Goal: Task Accomplishment & Management: Manage account settings

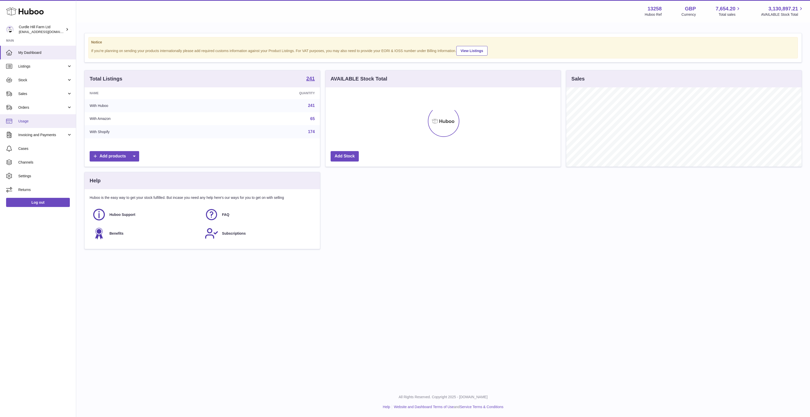
scroll to position [79, 235]
click at [35, 69] on link "Listings" at bounding box center [38, 66] width 76 height 14
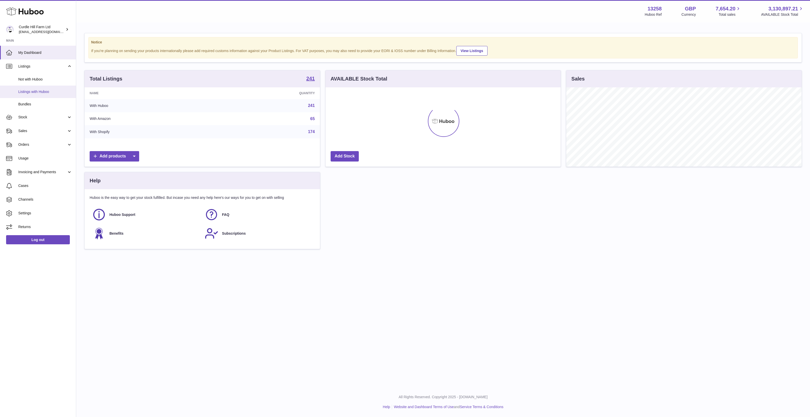
click at [35, 94] on span "Listings with Huboo" at bounding box center [45, 91] width 54 height 5
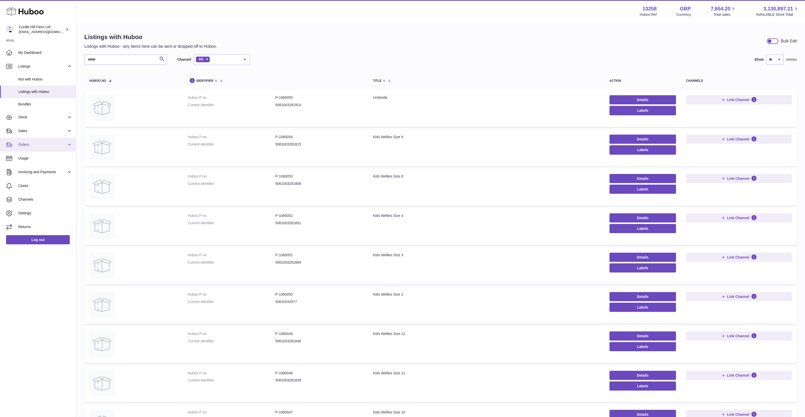
click at [51, 139] on link "Orders" at bounding box center [38, 145] width 76 height 14
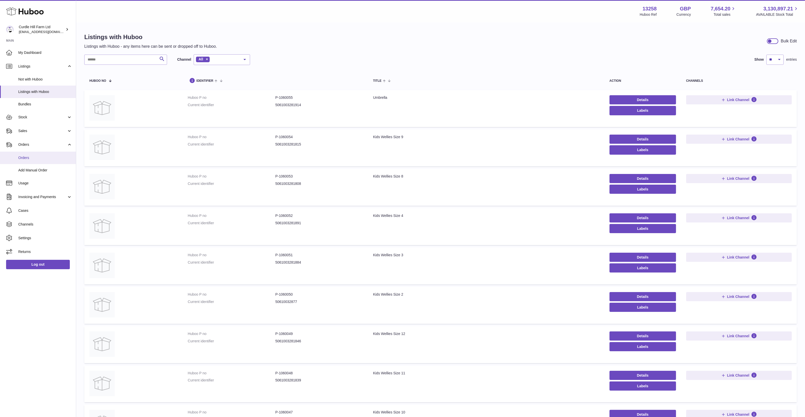
click at [51, 157] on span "Orders" at bounding box center [45, 157] width 54 height 5
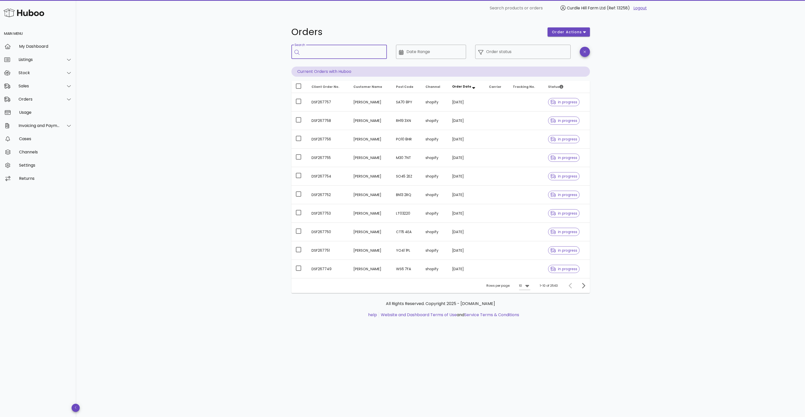
click at [311, 54] on input "Search" at bounding box center [343, 52] width 80 height 8
paste input "*********"
type input "*********"
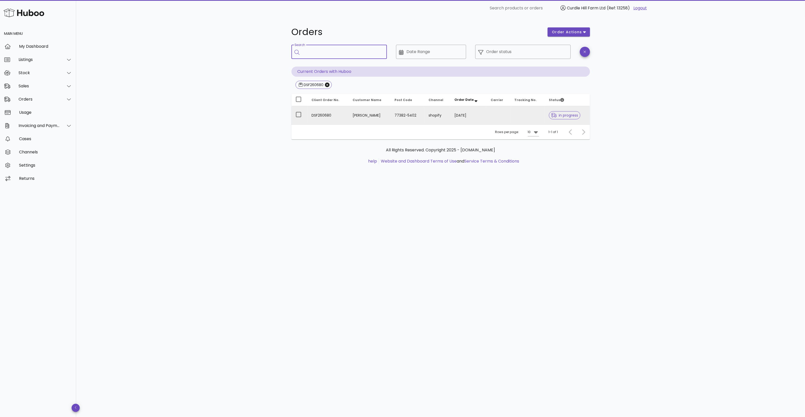
click at [467, 115] on td "[DATE]" at bounding box center [468, 115] width 36 height 18
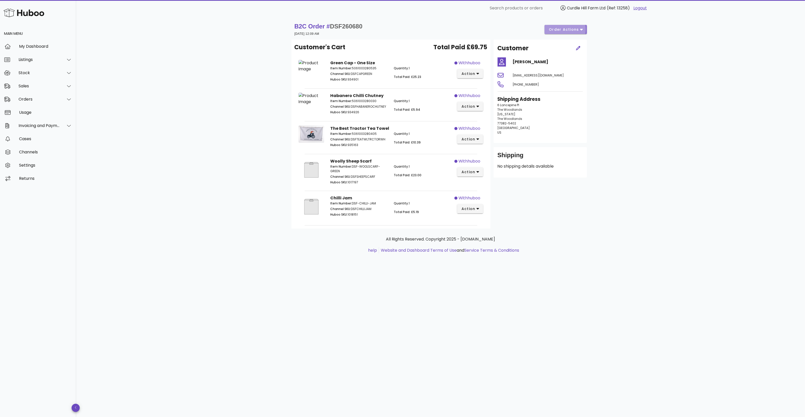
click at [567, 29] on span "order actions" at bounding box center [564, 29] width 30 height 5
click at [561, 61] on div "Cancel" at bounding box center [572, 59] width 44 height 13
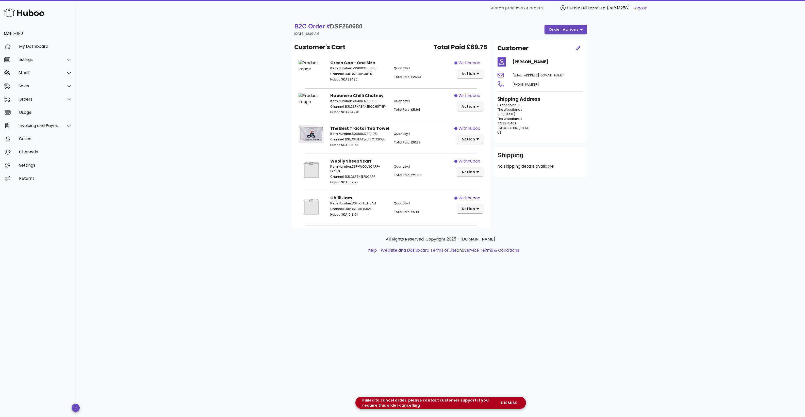
click at [520, 362] on div "B2C Order # DSF260680 [DATE] 12:09 AM order actions Customer's Cart Total Paid …" at bounding box center [440, 216] width 729 height 401
click at [433, 271] on div "B2C Order # DSF260680 [DATE] 12:09 AM order actions Customer's Cart Total Paid …" at bounding box center [440, 216] width 729 height 401
click at [343, 26] on span "DSF260680" at bounding box center [346, 26] width 32 height 7
copy span "DSF260680"
